Goal: Information Seeking & Learning: Learn about a topic

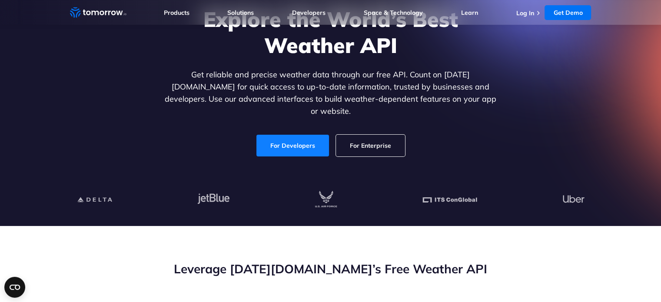
drag, startPoint x: 0, startPoint y: 0, endPoint x: 298, endPoint y: 135, distance: 327.3
click at [298, 135] on link "For Developers" at bounding box center [292, 146] width 73 height 22
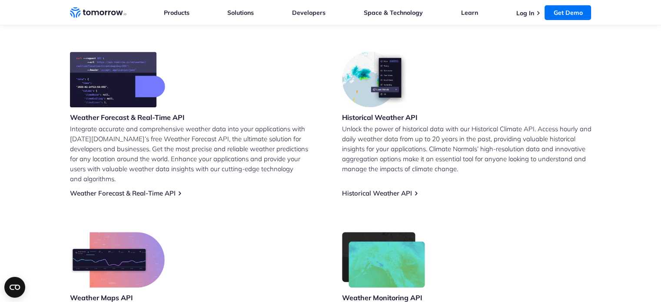
scroll to position [347, 0]
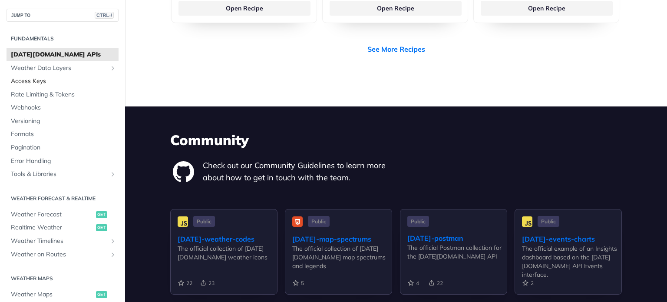
click at [57, 79] on span "Access Keys" at bounding box center [64, 81] width 106 height 9
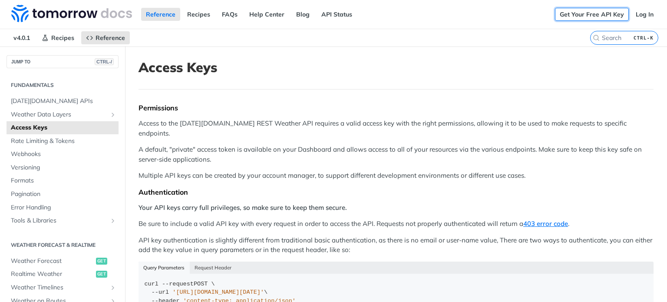
click at [603, 18] on link "Get Your Free API Key" at bounding box center [592, 14] width 74 height 13
click at [634, 13] on link "Log In" at bounding box center [644, 14] width 27 height 13
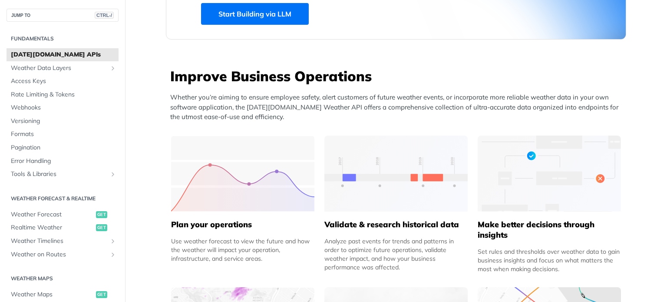
scroll to position [391, 0]
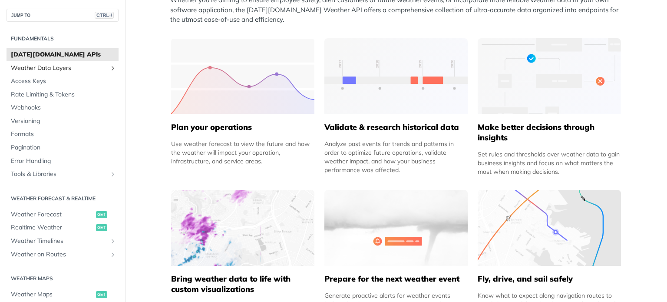
click at [35, 68] on span "Weather Data Layers" at bounding box center [59, 68] width 96 height 9
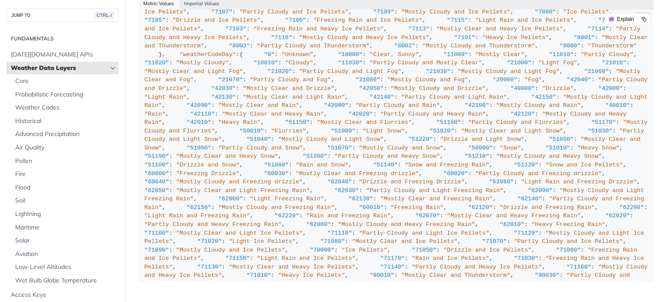
scroll to position [912, 0]
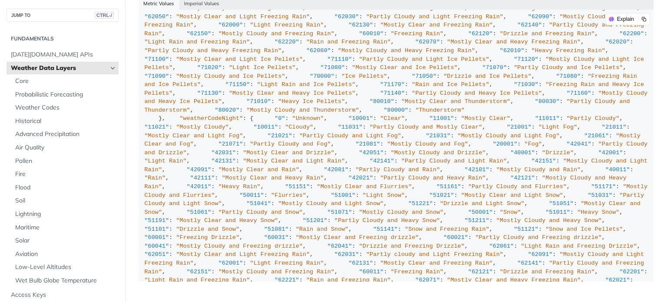
click at [661, 203] on div "Jump to Content Reference Recipes FAQs Help Center Blog API Status Recipes Refe…" at bounding box center [333, 151] width 667 height 302
drag, startPoint x: 667, startPoint y: 197, endPoint x: 667, endPoint y: 220, distance: 22.6
click at [667, 220] on div at bounding box center [667, 151] width 0 height 302
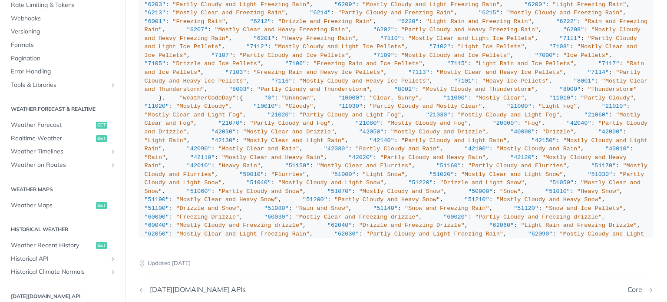
scroll to position [304, 0]
click at [70, 141] on span "Realtime Weather" at bounding box center [52, 137] width 83 height 9
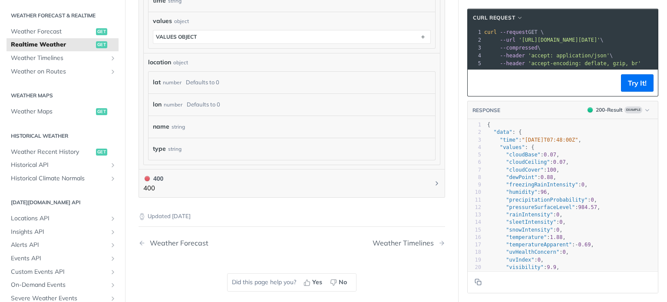
scroll to position [221, 0]
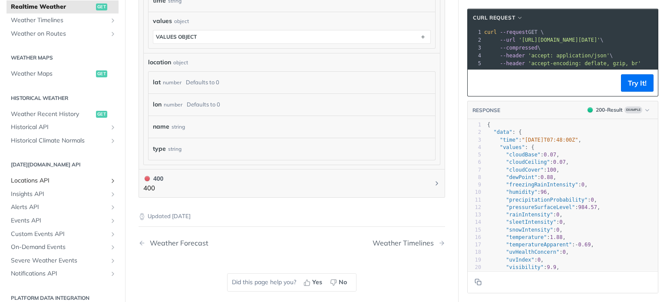
click at [97, 177] on span "Locations API" at bounding box center [59, 180] width 96 height 9
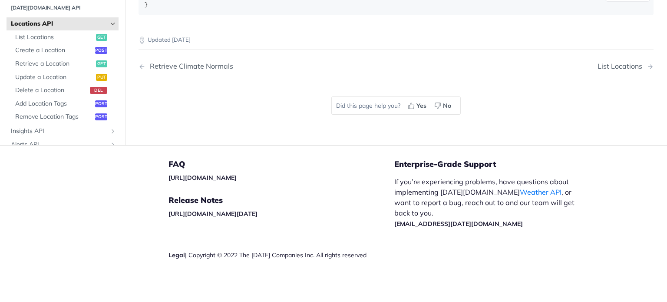
scroll to position [644, 0]
